Goal: Task Accomplishment & Management: Complete application form

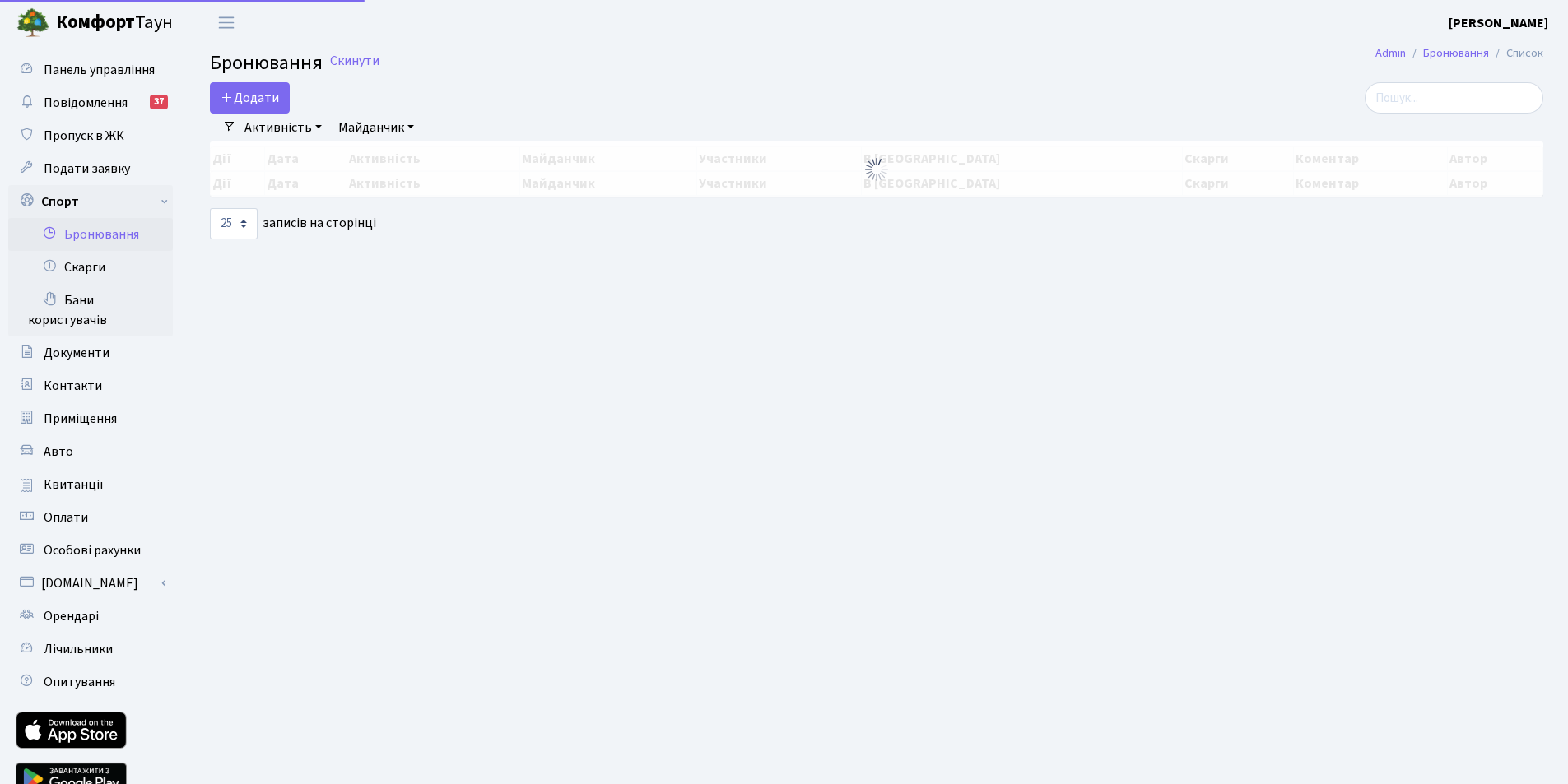
select select "25"
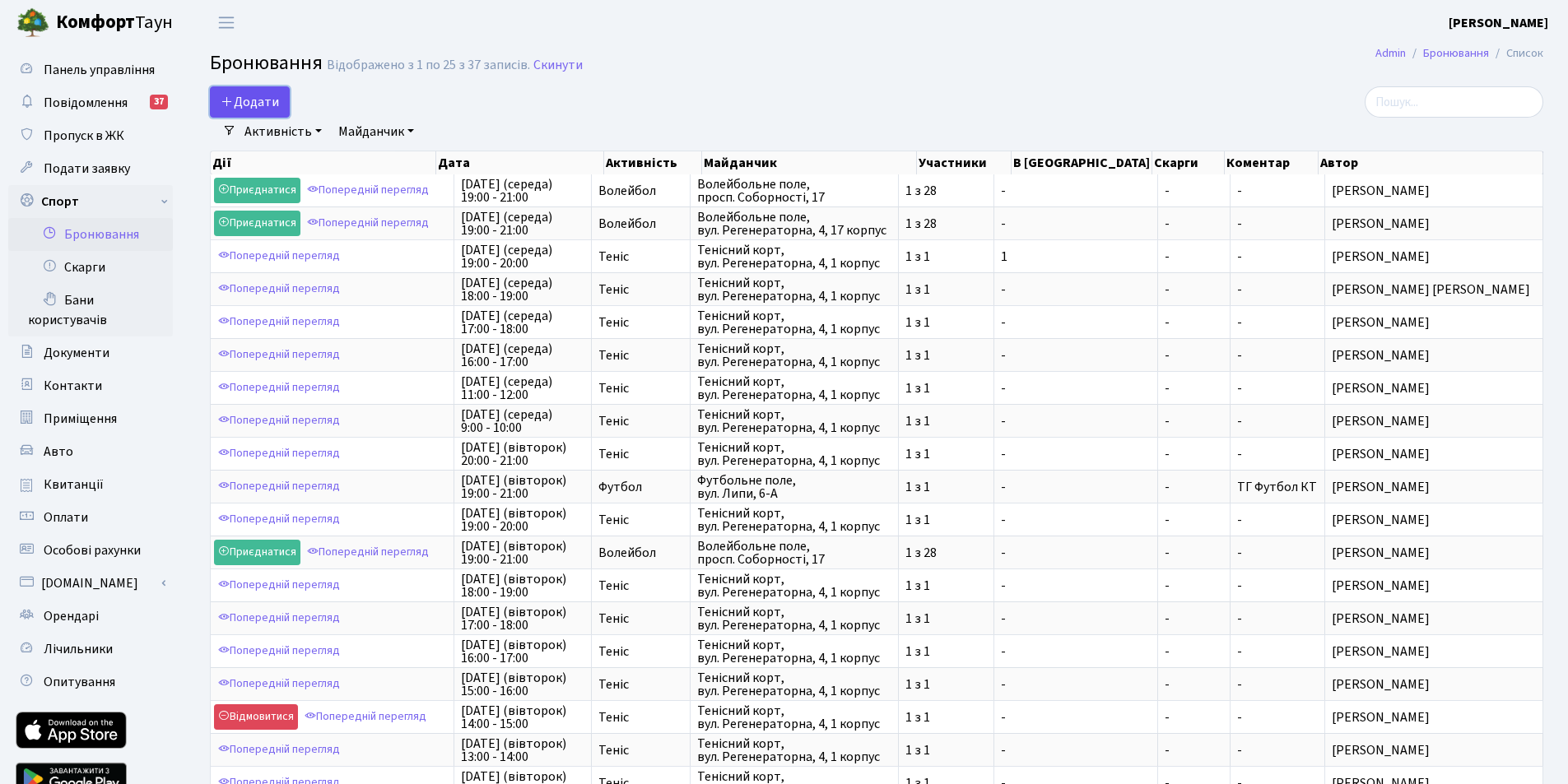
click at [261, 96] on button "Додати" at bounding box center [250, 102] width 79 height 31
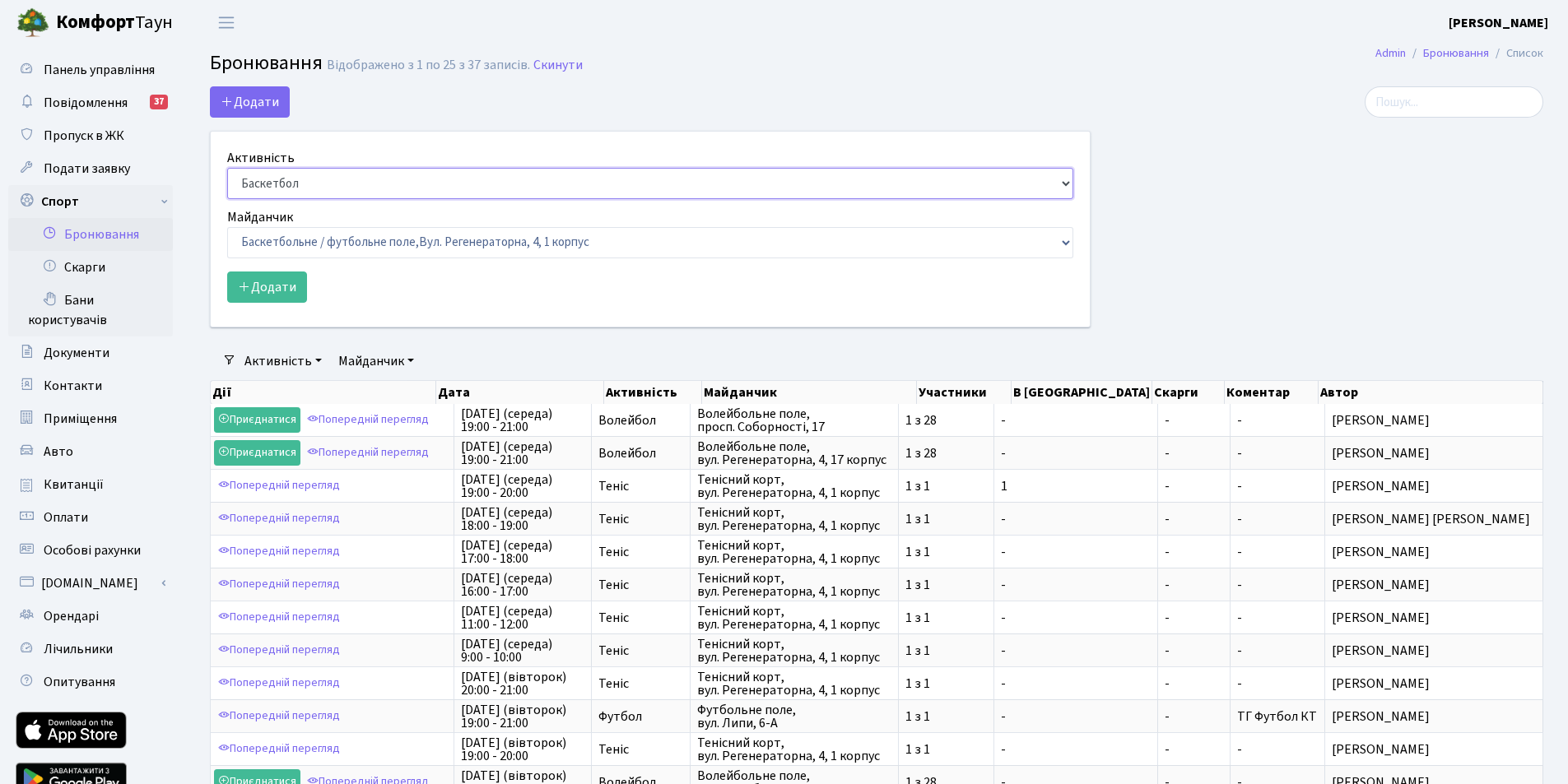
click at [314, 184] on select "Баскетбол Волейбол Йога Катання на роликах Настільний теніс Теніс Футбол Фітнес" at bounding box center [651, 183] width 846 height 31
select select "1"
click at [228, 167] on select "Баскетбол Волейбол Йога Катання на роликах Настільний теніс Теніс Футбол Фітнес" at bounding box center [651, 183] width 846 height 31
click at [303, 233] on select "Баскетбольне / футбольне поле, Вул. Регенераторна, 4, 1 корпус Баскетбольне пол…" at bounding box center [651, 243] width 846 height 31
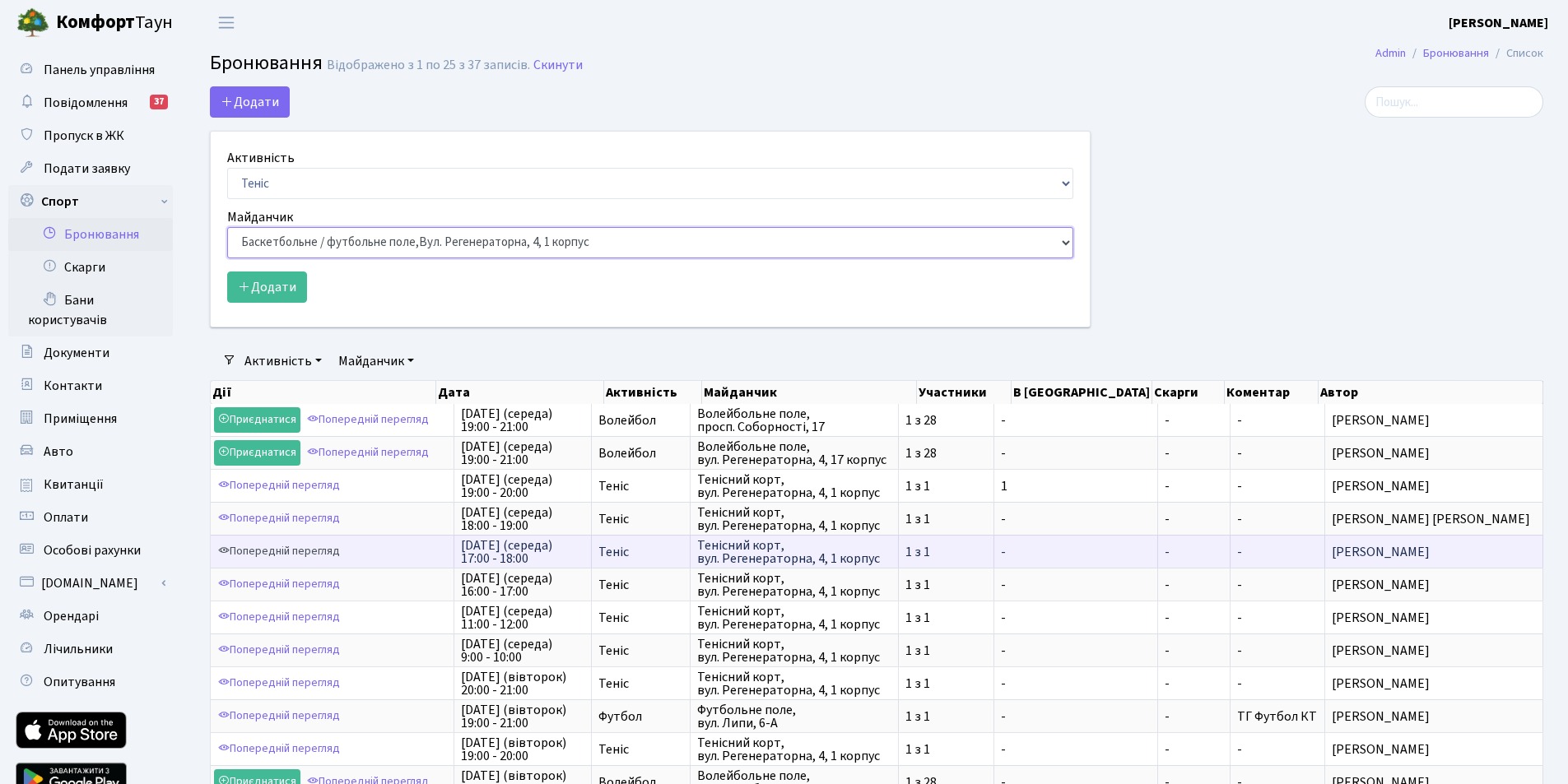
select select "1"
click at [228, 227] on select "Баскетбольне / футбольне поле, Вул. Регенераторна, 4, 1 корпус Баскетбольне пол…" at bounding box center [651, 243] width 846 height 31
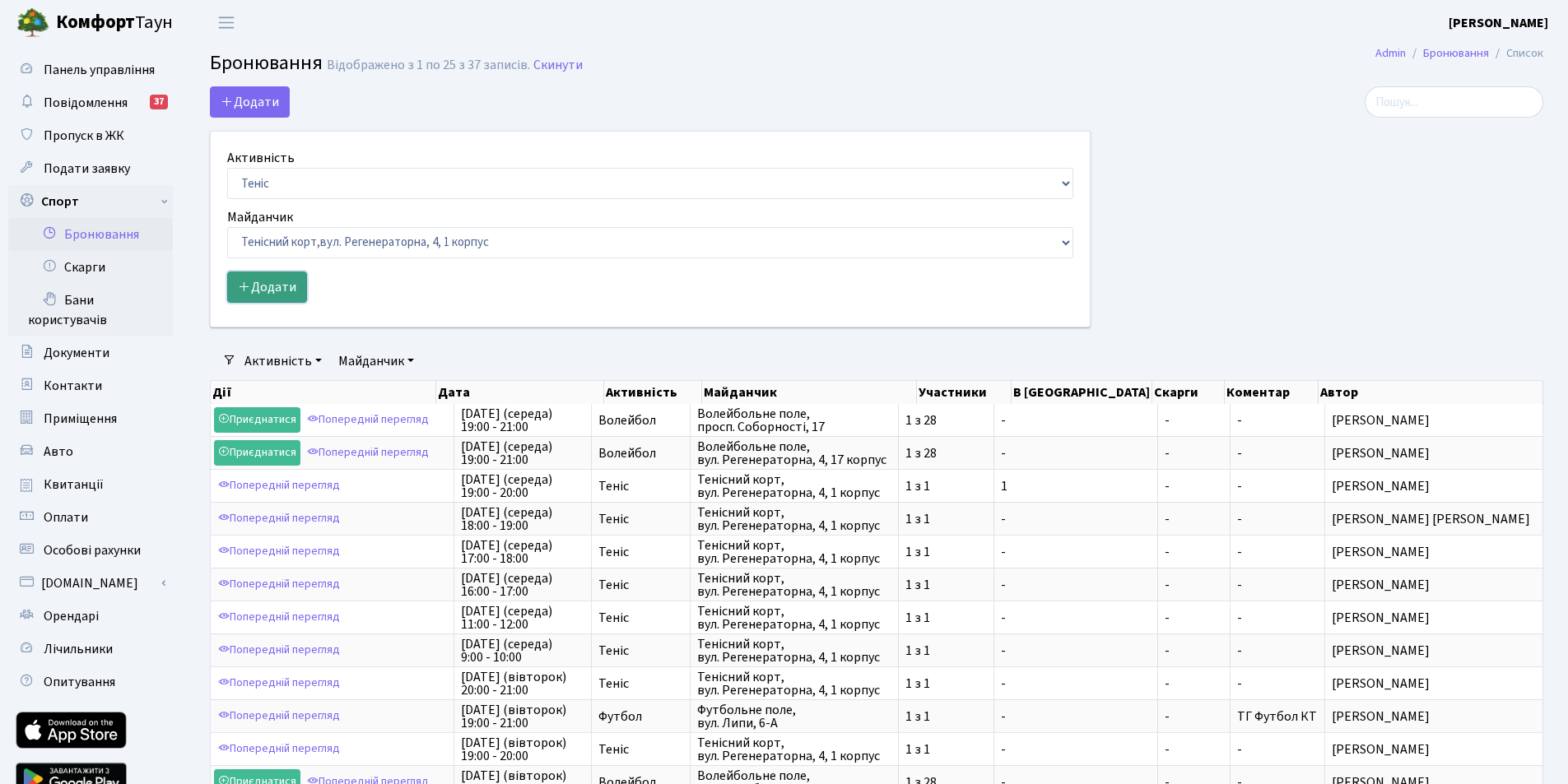
click at [270, 285] on button "Додати" at bounding box center [267, 286] width 79 height 31
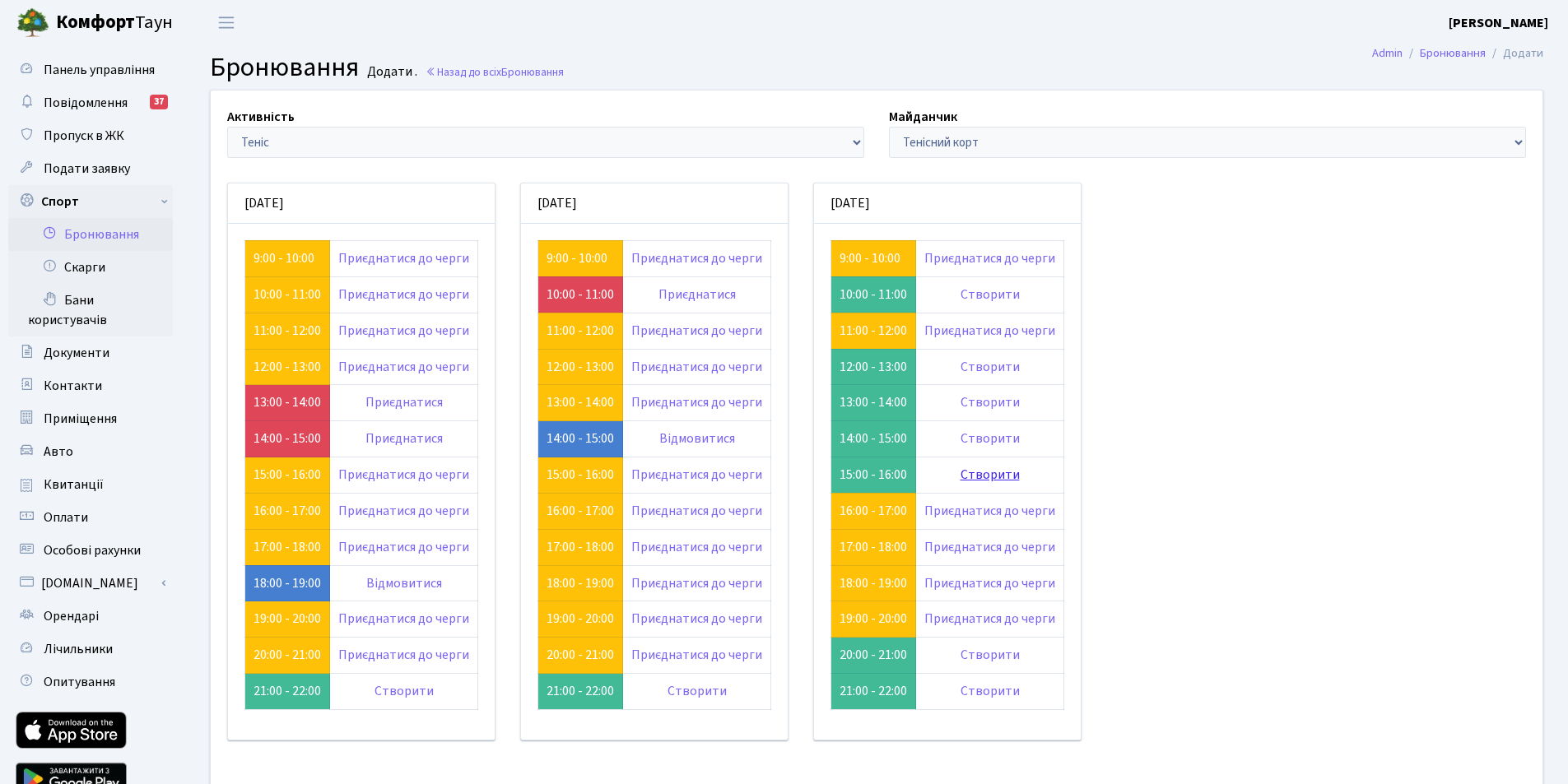
click at [991, 476] on link "Створити" at bounding box center [990, 474] width 59 height 18
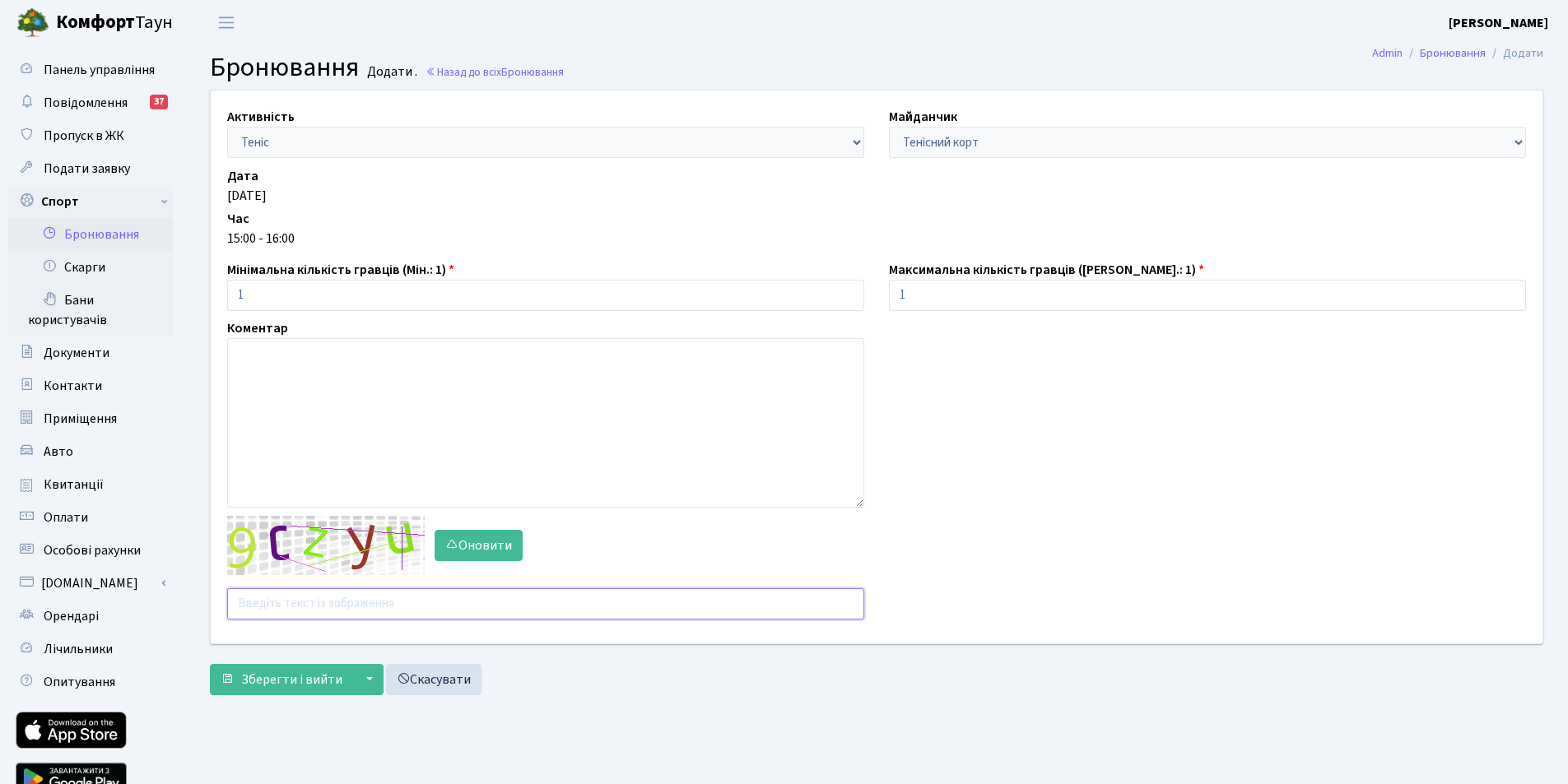
click at [275, 603] on input "text" at bounding box center [546, 604] width 637 height 31
type input "9f64e"
click at [283, 691] on button "Зберегти і вийти" at bounding box center [282, 679] width 143 height 31
click at [291, 598] on input "text" at bounding box center [546, 604] width 637 height 31
type input "mpe4d"
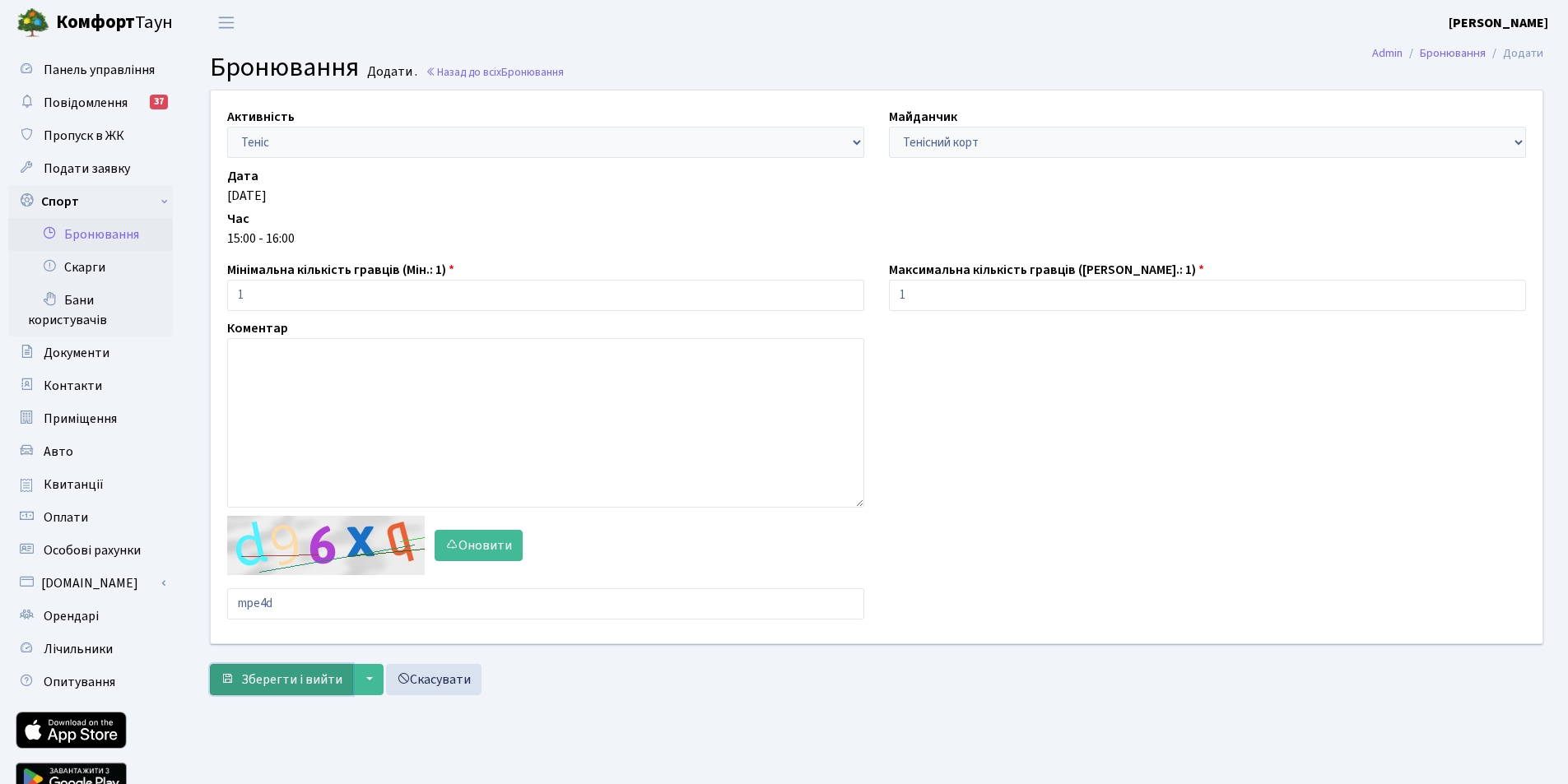
click at [281, 685] on span "Зберегти і вийти" at bounding box center [292, 679] width 102 height 18
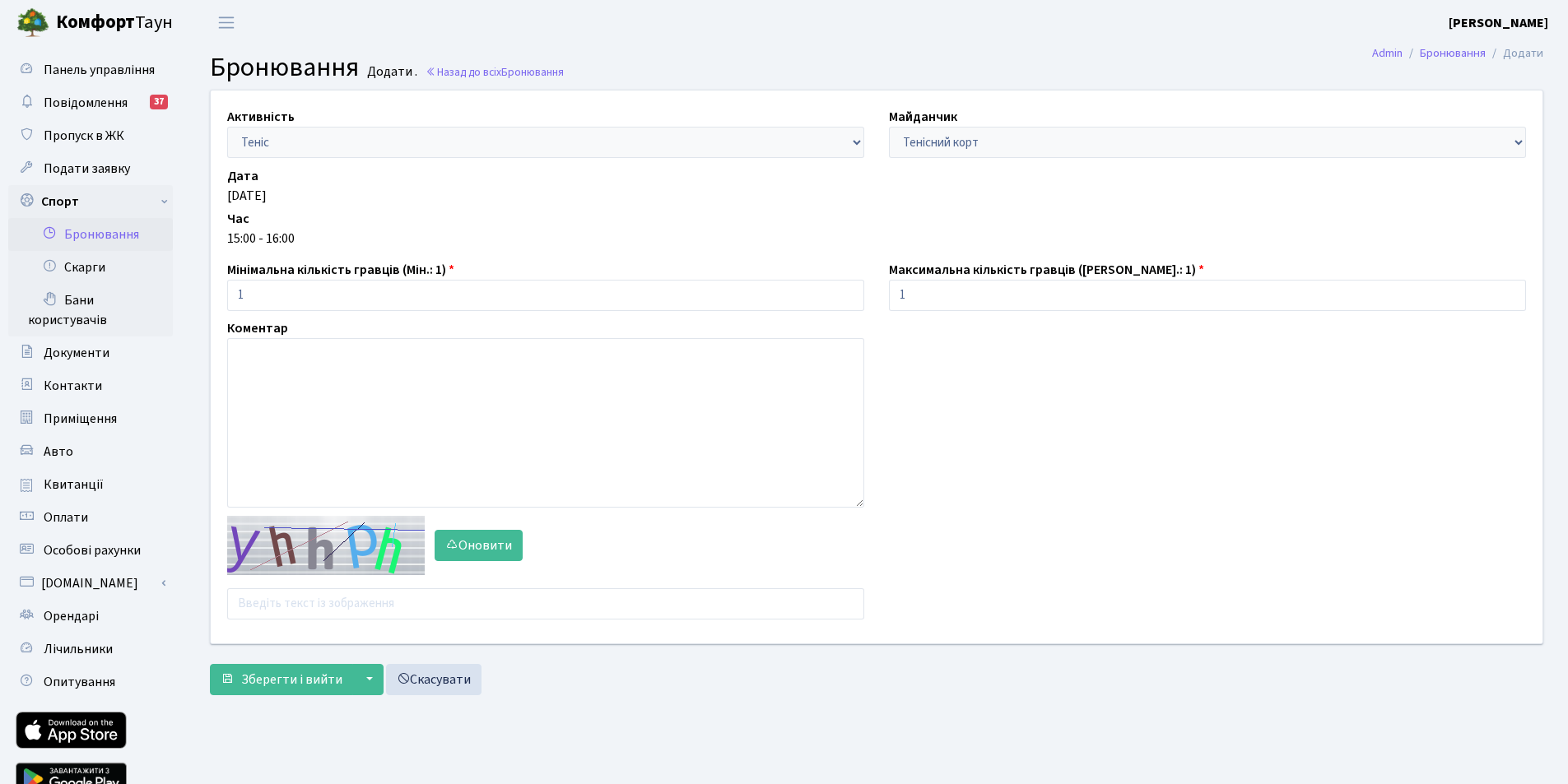
click at [1493, 22] on b "[PERSON_NAME]" at bounding box center [1498, 22] width 100 height 18
click at [1442, 85] on link "Вийти" at bounding box center [1465, 90] width 164 height 25
